Goal: Find specific page/section: Find specific page/section

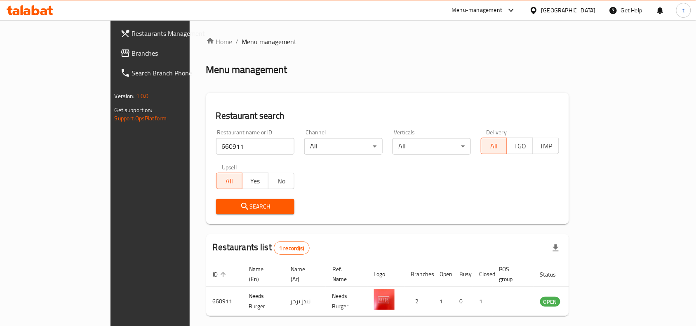
click at [132, 58] on span "Branches" at bounding box center [176, 53] width 88 height 10
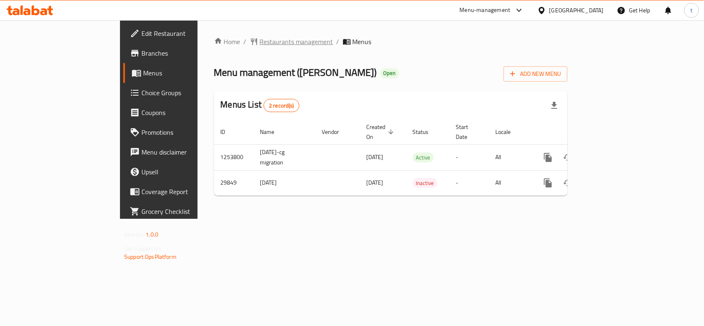
click at [260, 39] on span "Restaurants management" at bounding box center [296, 42] width 73 height 10
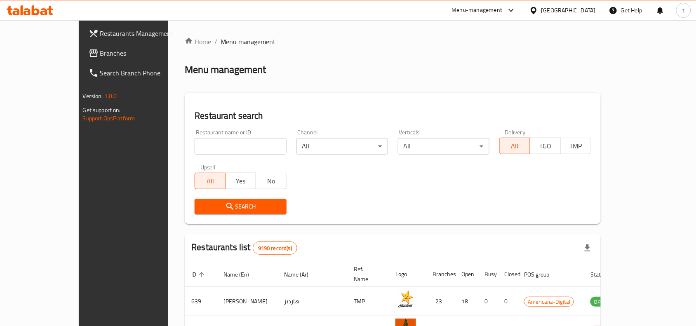
click at [195, 141] on input "search" at bounding box center [241, 146] width 92 height 16
paste input "15328"
type input "15328"
